Goal: Check status: Check status

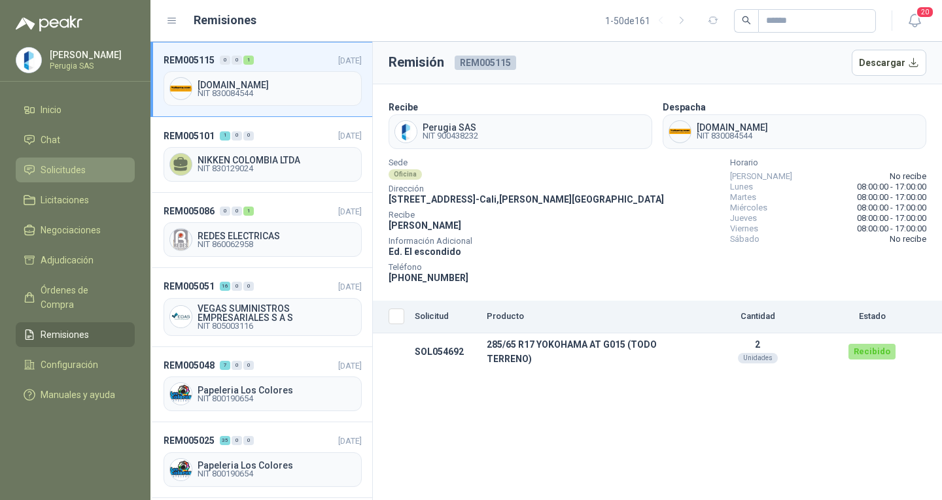
click at [58, 181] on link "Solicitudes" at bounding box center [75, 170] width 119 height 25
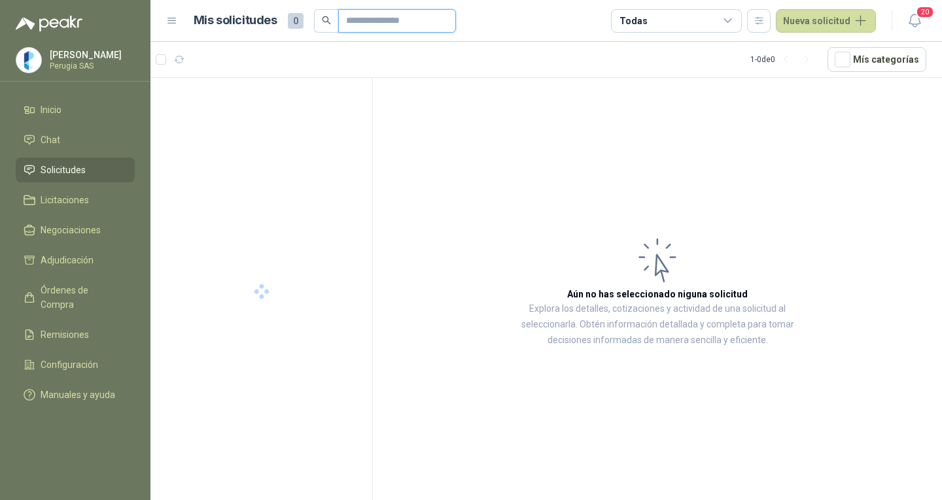
click at [381, 22] on input "text" at bounding box center [392, 21] width 92 height 22
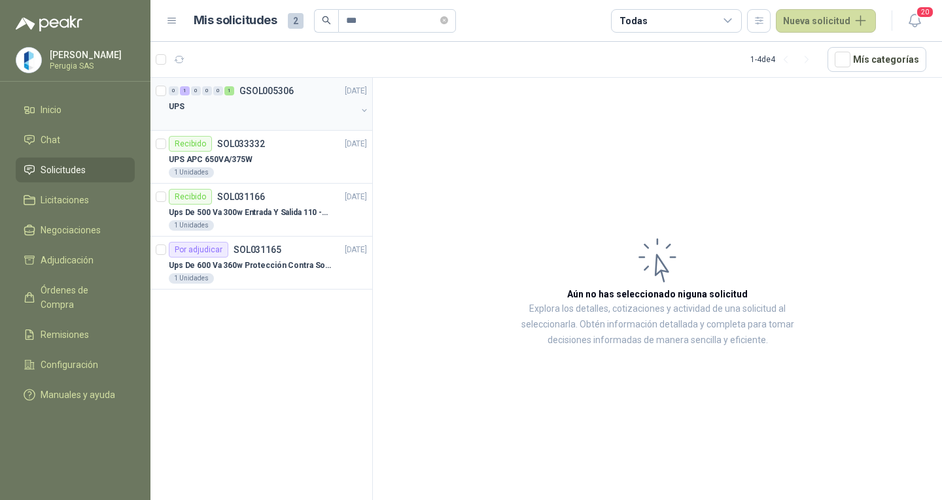
click at [311, 96] on div "0 1 0 0 0 1 GSOL005306 [DATE]" at bounding box center [269, 91] width 201 height 16
click at [309, 96] on div "0 1 0 0 0 1 GSOL005306 [DATE]" at bounding box center [269, 91] width 201 height 16
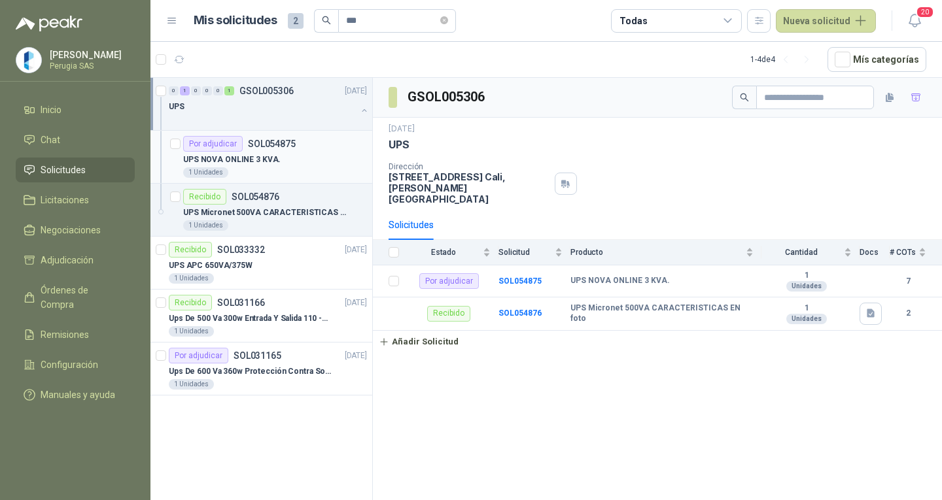
click at [296, 146] on div "Por adjudicar SOL054875" at bounding box center [275, 144] width 184 height 16
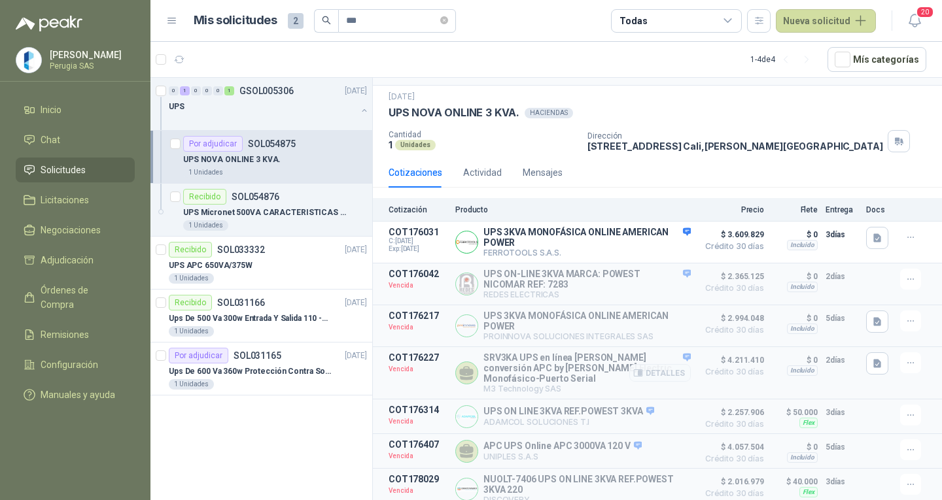
scroll to position [44, 0]
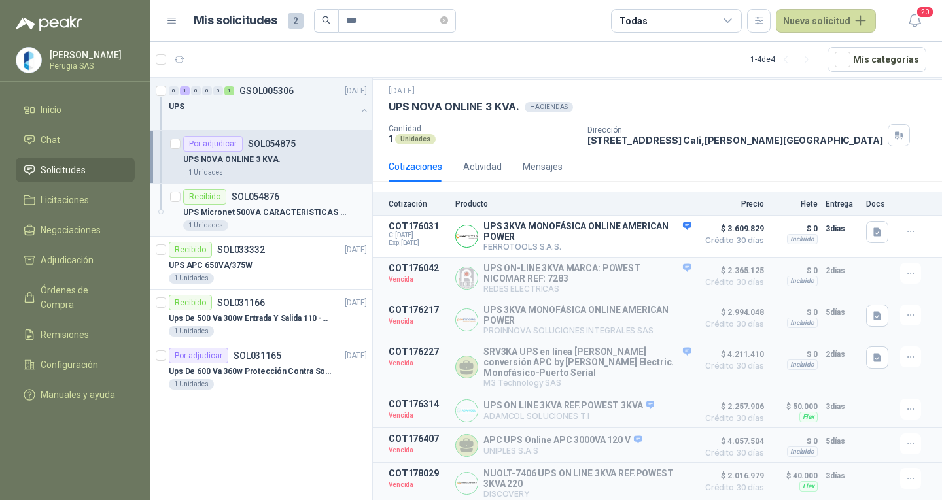
click at [259, 223] on div "1 Unidades" at bounding box center [275, 225] width 184 height 10
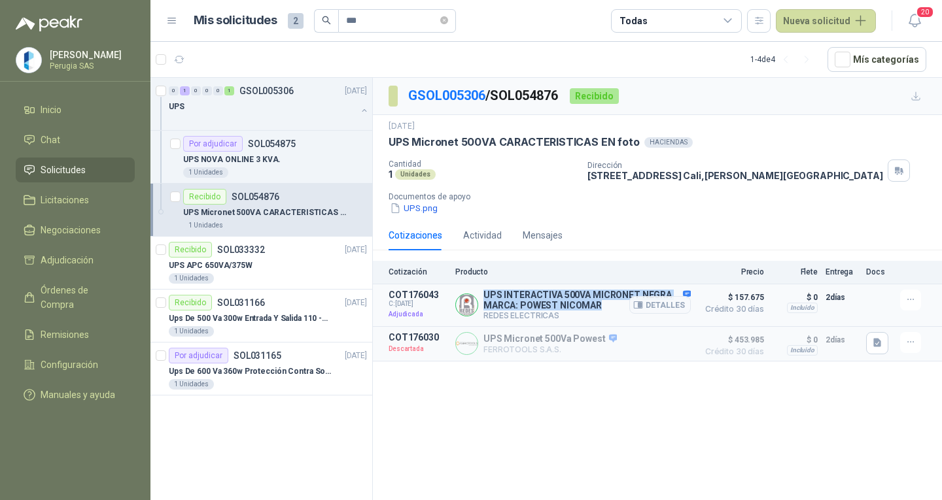
drag, startPoint x: 486, startPoint y: 293, endPoint x: 604, endPoint y: 305, distance: 118.4
click at [604, 305] on p "UPS INTERACTIVA 500VA MICRONET NEGRA MARCA: POWEST NICOMAR" at bounding box center [586, 300] width 207 height 21
copy p "UPS INTERACTIVA 500VA MICRONET NEGRA MARCA: POWEST NICOMAR"
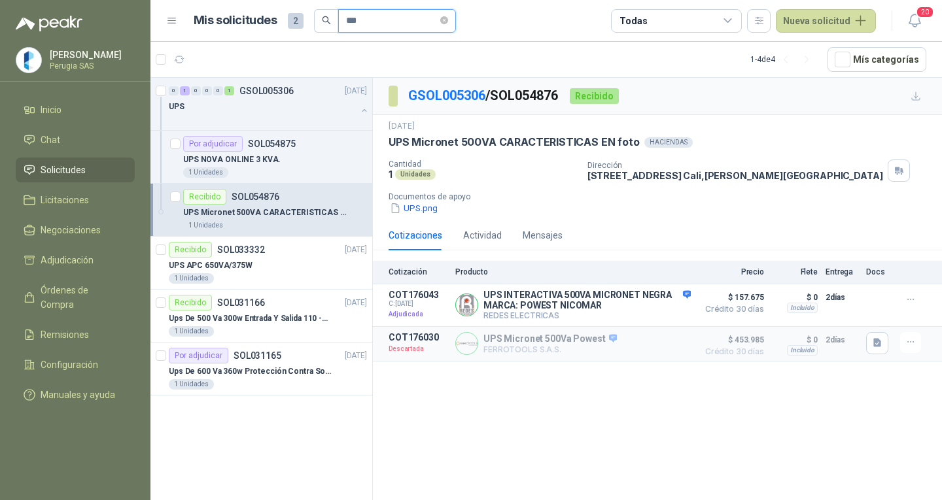
drag, startPoint x: 366, startPoint y: 16, endPoint x: 310, endPoint y: 16, distance: 56.3
click at [310, 16] on div "Mis solicitudes 2 ***" at bounding box center [325, 21] width 262 height 24
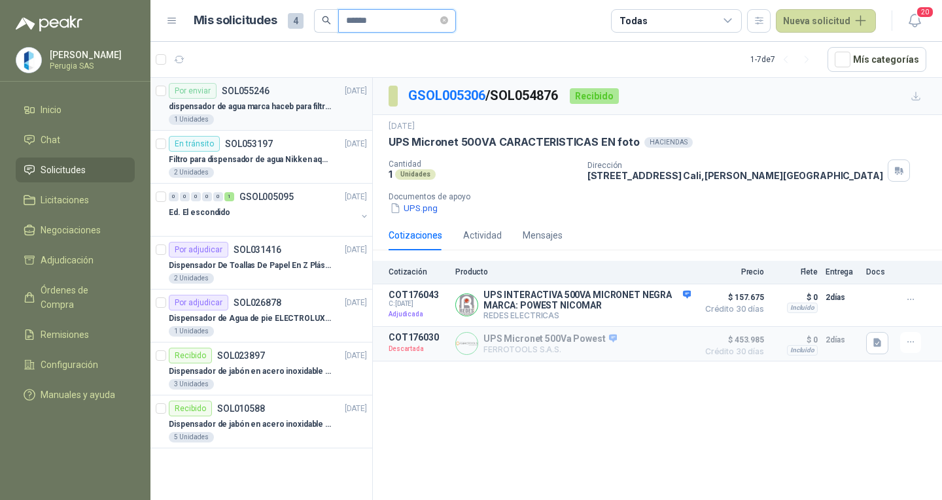
type input "******"
click at [224, 83] on div "Por enviar SOL055246" at bounding box center [219, 91] width 101 height 16
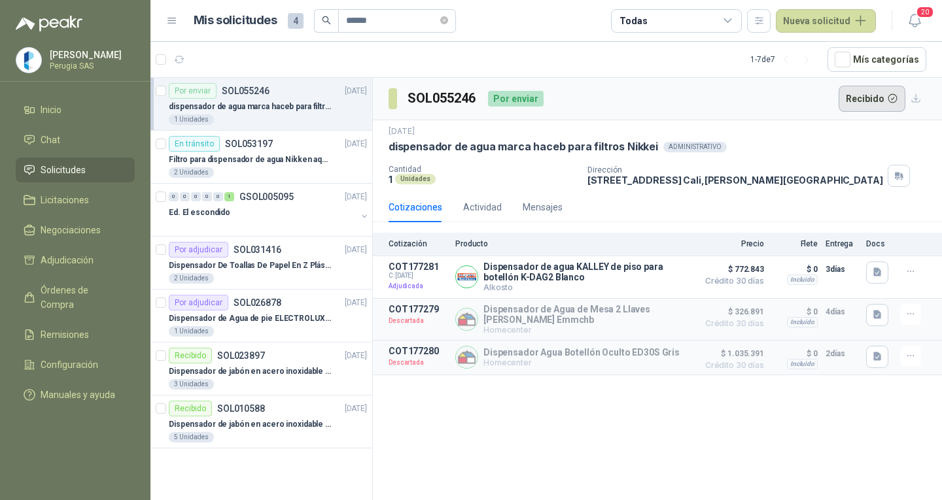
click at [862, 96] on button "Recibido" at bounding box center [872, 99] width 67 height 26
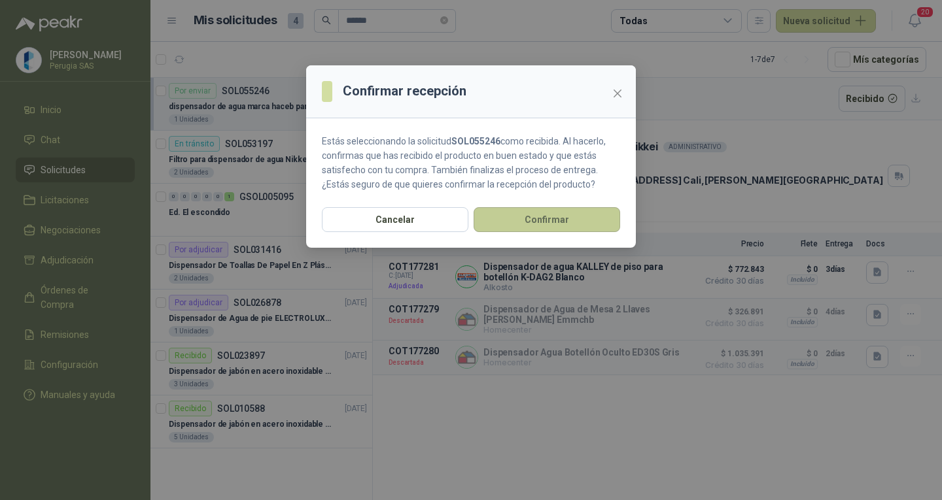
click at [563, 222] on button "Confirmar" at bounding box center [547, 219] width 147 height 25
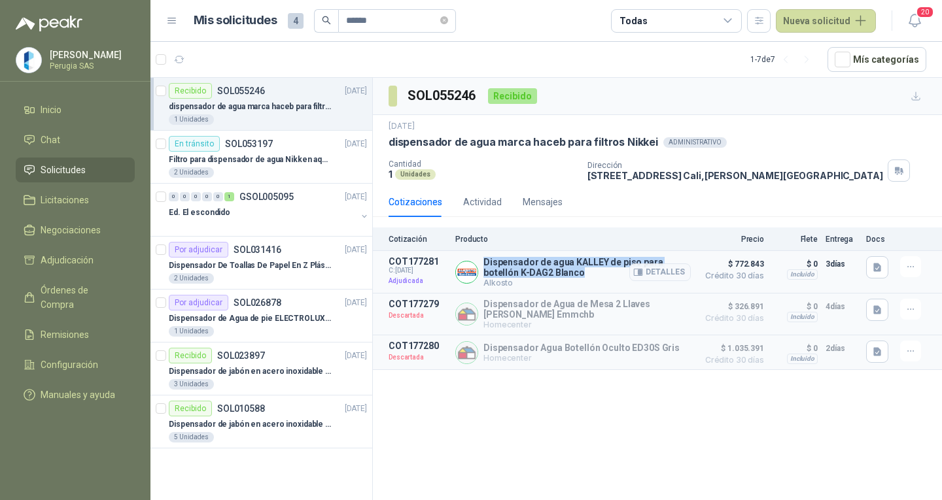
drag, startPoint x: 550, startPoint y: 275, endPoint x: 482, endPoint y: 260, distance: 69.7
click at [482, 260] on div "Dispensador de agua [PERSON_NAME] para botellón K-DAG2 [PERSON_NAME] Alkosto De…" at bounding box center [573, 271] width 236 height 31
copy p "Dispensador de agua KALLEY de piso para botellón K-DAG2 Blanco"
click at [46, 167] on span "Solicitudes" at bounding box center [63, 170] width 45 height 14
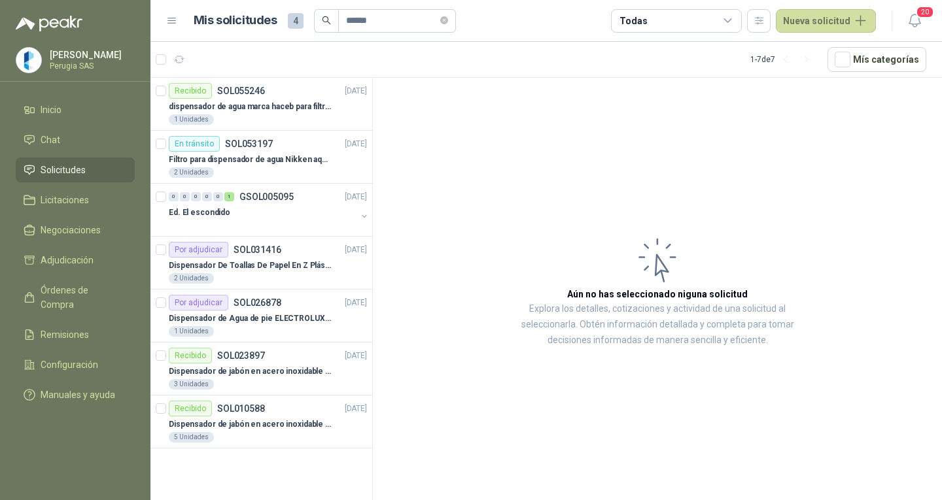
drag, startPoint x: 452, startPoint y: 18, endPoint x: 470, endPoint y: 50, distance: 37.2
click at [448, 18] on icon "close-circle" at bounding box center [444, 20] width 8 height 8
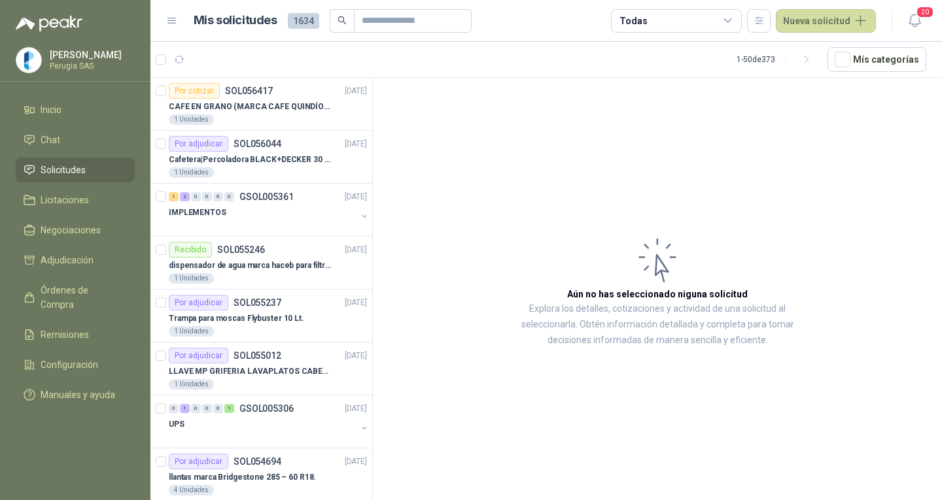
click at [71, 169] on span "Solicitudes" at bounding box center [63, 170] width 45 height 14
click at [245, 103] on p "CAFE EN GRANO (MARCA CAFE QUINDÍO) x 500gr" at bounding box center [250, 107] width 163 height 12
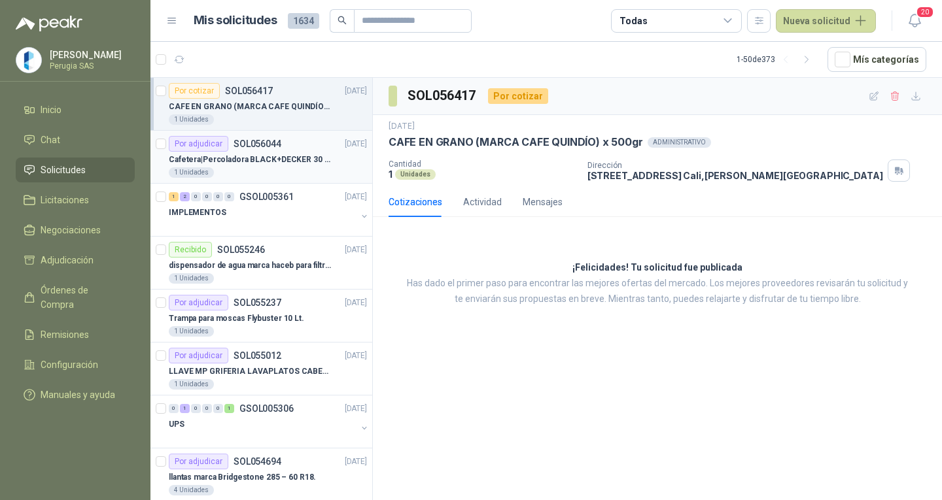
click at [248, 159] on p "Cafetera|Percoladora BLACK+DECKER 30 Tazas CMU3000 Plateado" at bounding box center [250, 160] width 163 height 12
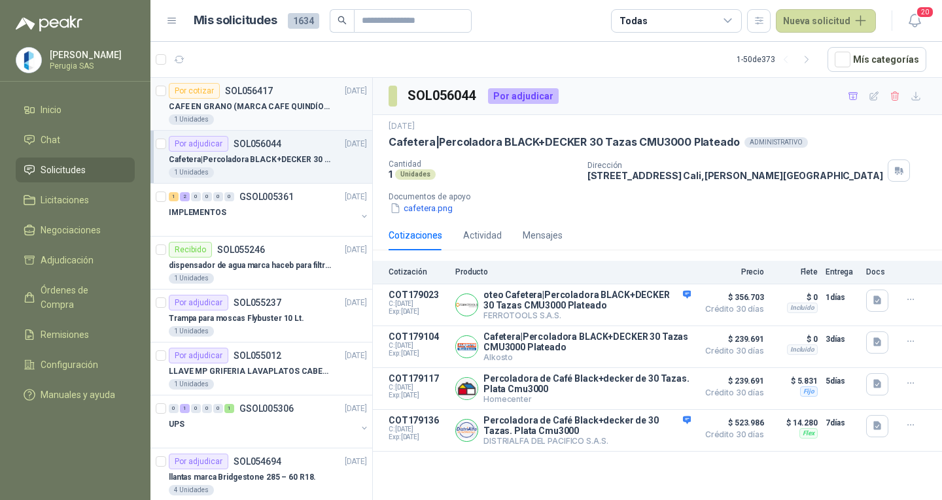
click at [251, 103] on p "CAFE EN GRANO (MARCA CAFE QUINDÍO) x 500gr" at bounding box center [250, 107] width 163 height 12
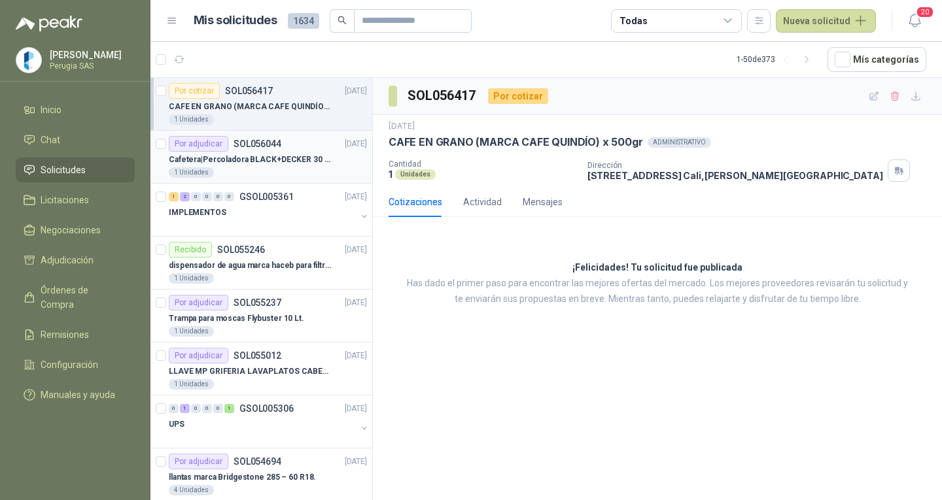
click at [250, 152] on div "Cafetera|Percoladora BLACK+DECKER 30 Tazas CMU3000 Plateado" at bounding box center [268, 160] width 198 height 16
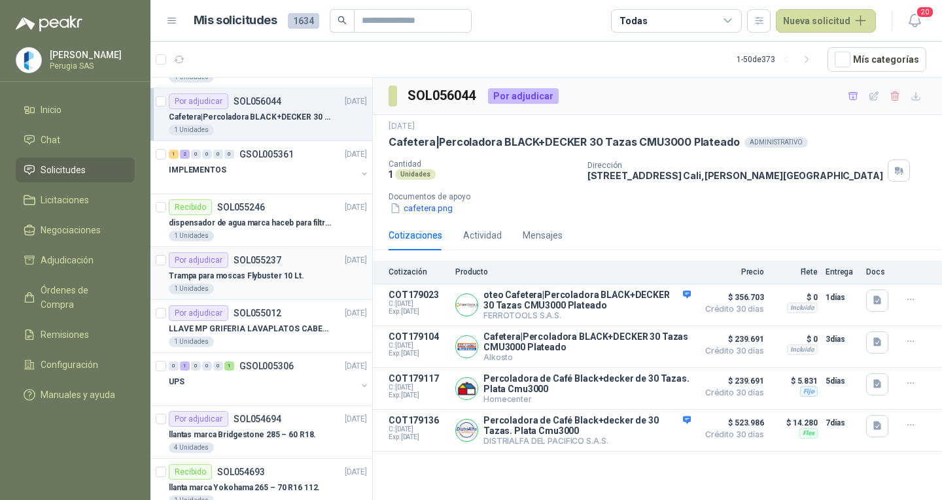
scroll to position [65, 0]
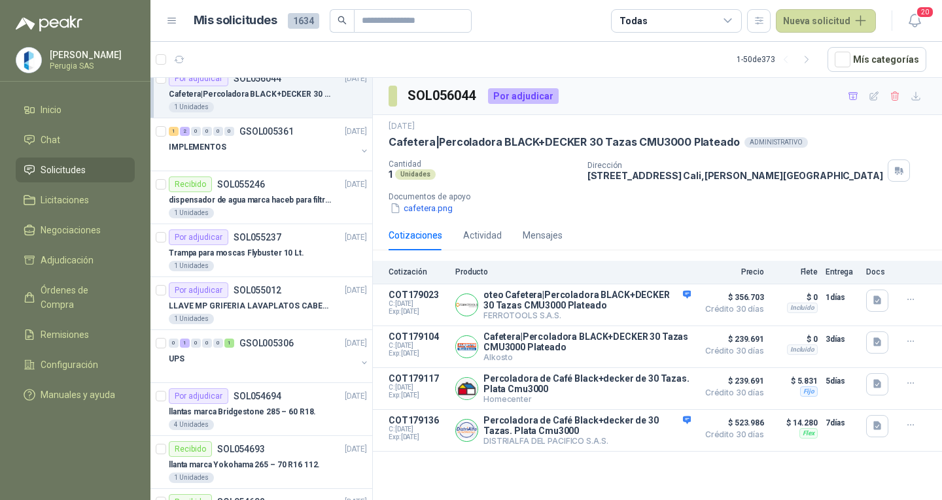
click at [49, 168] on span "Solicitudes" at bounding box center [63, 170] width 45 height 14
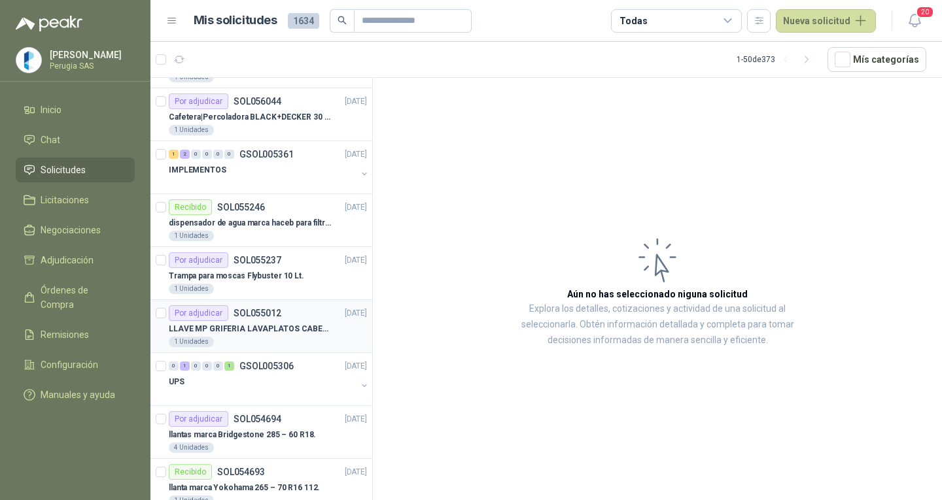
scroll to position [65, 0]
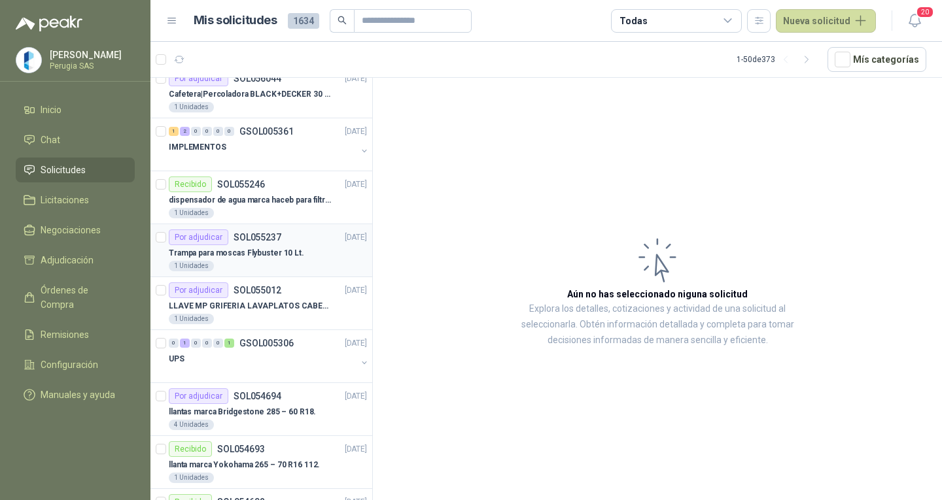
click at [240, 248] on p "Trampa para moscas Flybuster 10 Lt." at bounding box center [236, 253] width 135 height 12
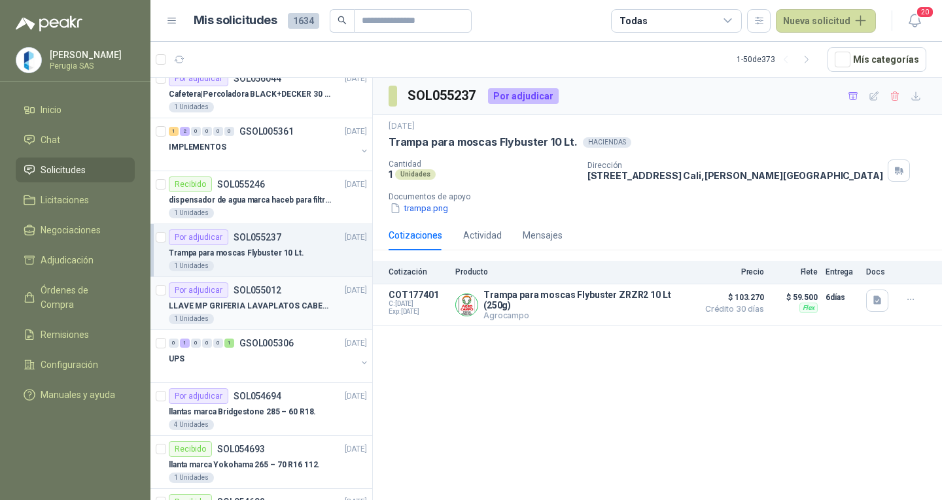
click at [269, 315] on div "1 Unidades" at bounding box center [268, 319] width 198 height 10
